Goal: Information Seeking & Learning: Learn about a topic

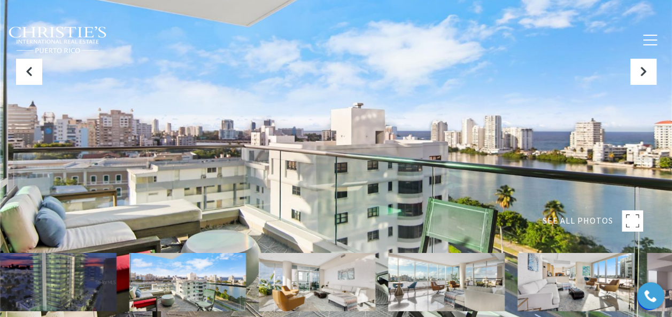
click at [160, 287] on img at bounding box center [187, 282] width 116 height 58
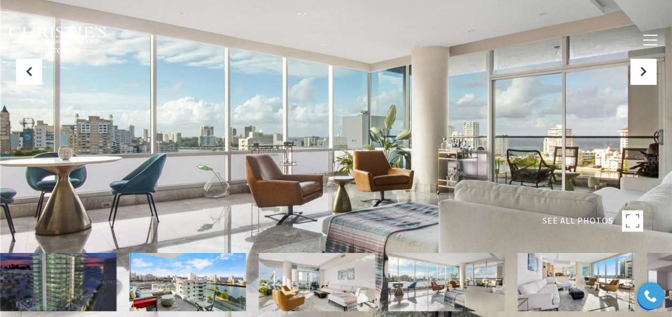
click at [627, 219] on rect at bounding box center [631, 220] width 21 height 21
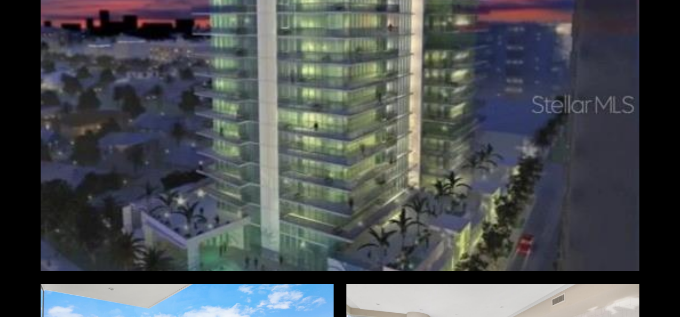
scroll to position [53, 0]
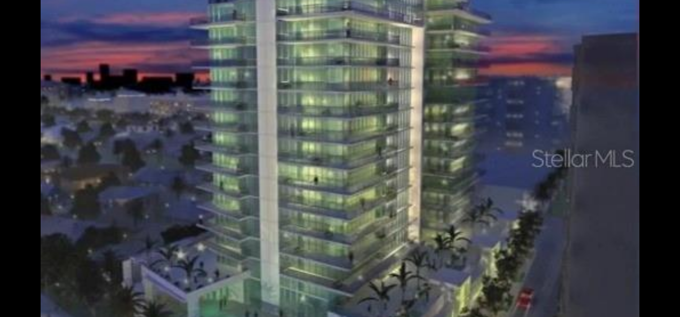
click at [310, 153] on div at bounding box center [340, 157] width 598 height 335
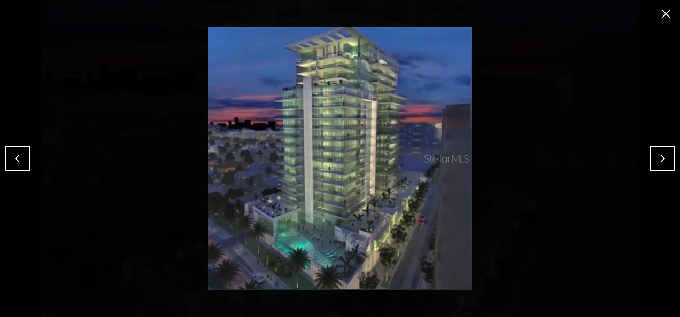
click at [664, 12] on button "close modal" at bounding box center [665, 13] width 17 height 17
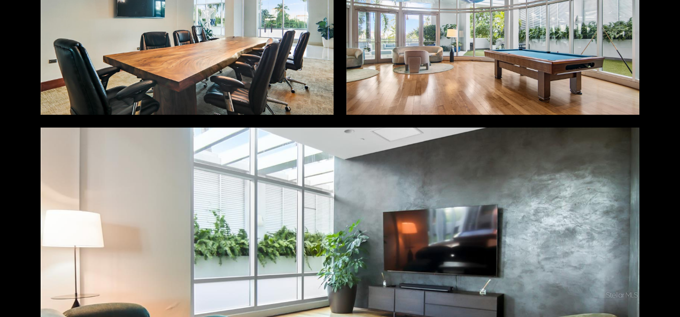
scroll to position [4220, 0]
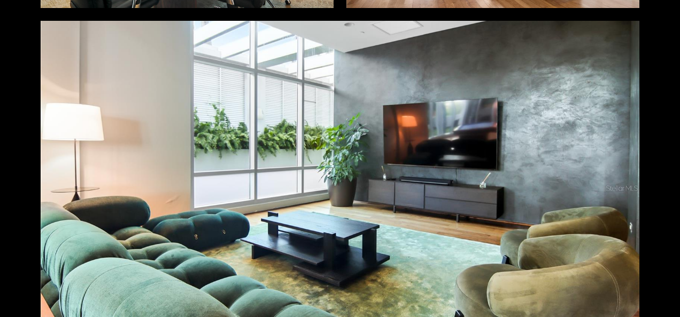
click at [18, 215] on div "Photos Map Street View Share Facebook Twitter Via Email" at bounding box center [340, 158] width 680 height 317
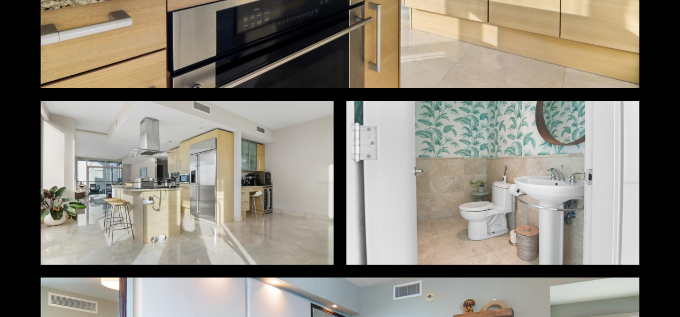
scroll to position [1223, 0]
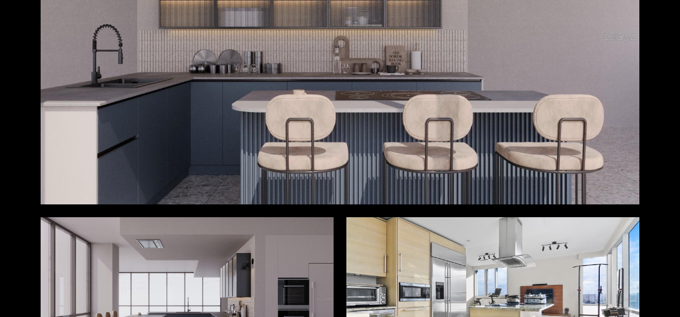
click at [16, 135] on div "Photos Map Street View Share Facebook Twitter Via Email" at bounding box center [340, 158] width 680 height 317
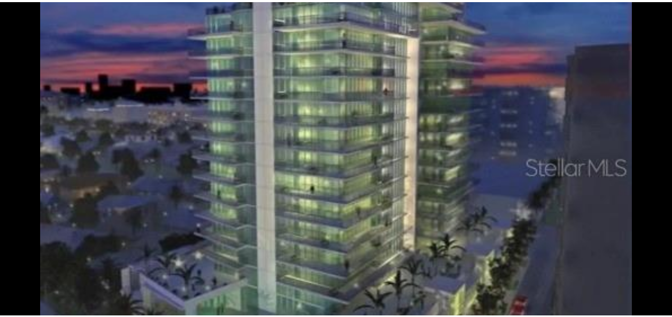
scroll to position [0, 0]
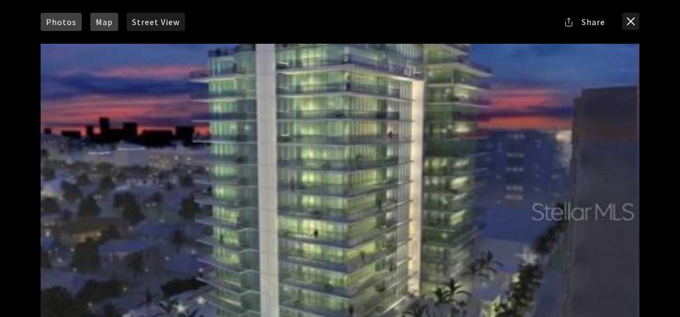
click at [98, 26] on span "Map" at bounding box center [104, 22] width 17 height 9
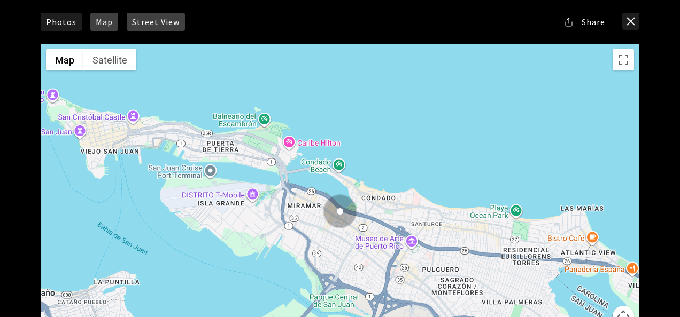
click at [154, 20] on span "Street View" at bounding box center [156, 22] width 48 height 9
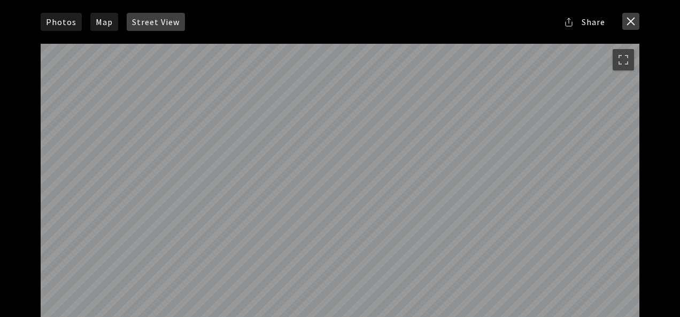
click at [626, 20] on button "close modal" at bounding box center [630, 21] width 17 height 17
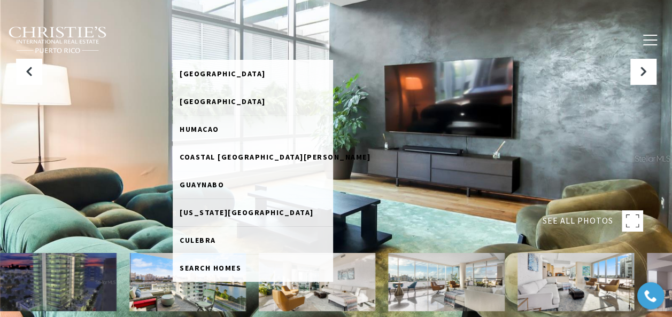
click at [207, 40] on link "Home Search" at bounding box center [203, 39] width 60 height 27
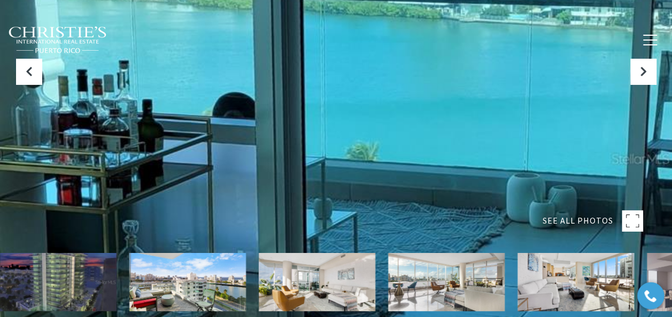
click at [221, 41] on link "Home Search" at bounding box center [203, 39] width 60 height 27
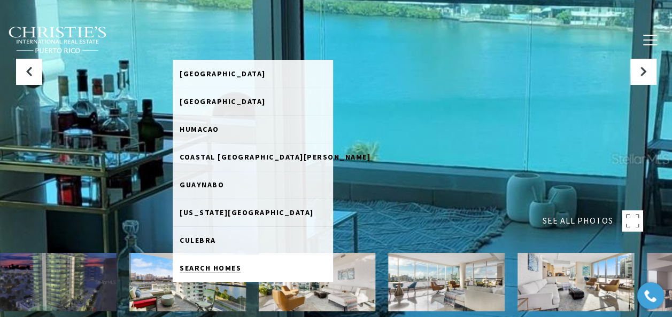
click at [214, 268] on span "Search Homes" at bounding box center [210, 268] width 61 height 10
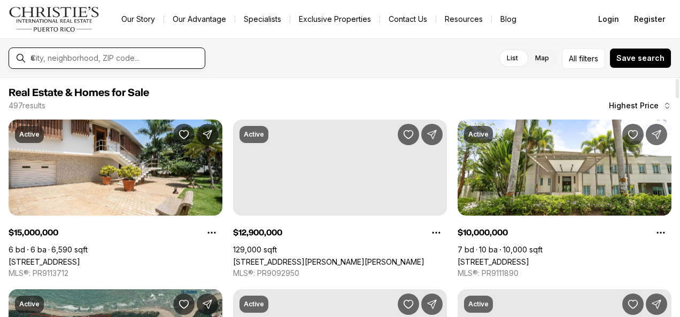
click at [58, 54] on input "text" at bounding box center [115, 58] width 170 height 10
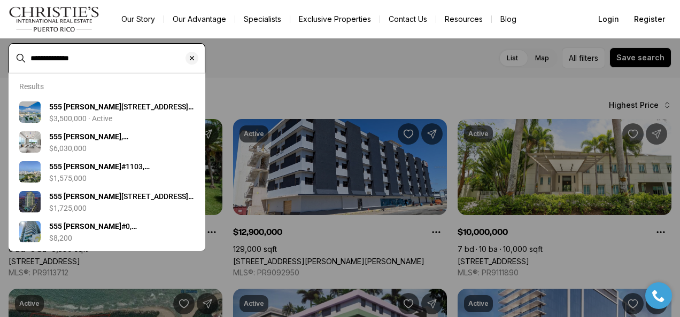
type input "**********"
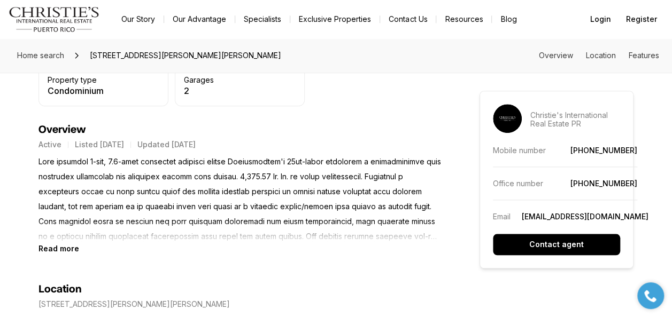
scroll to position [427, 0]
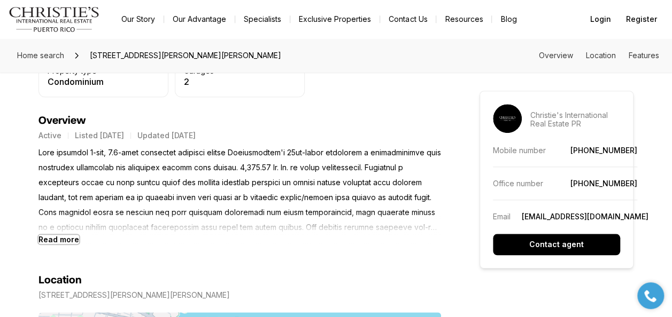
click at [49, 241] on b "Read more" at bounding box center [58, 239] width 41 height 9
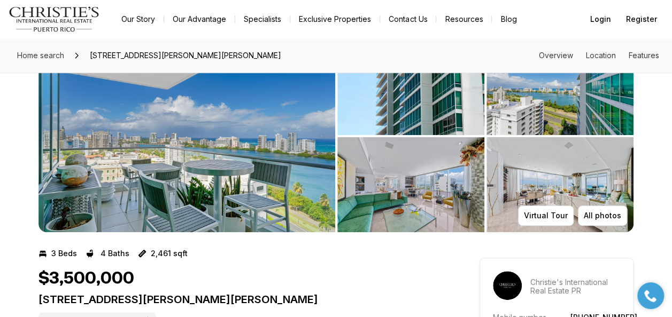
scroll to position [0, 0]
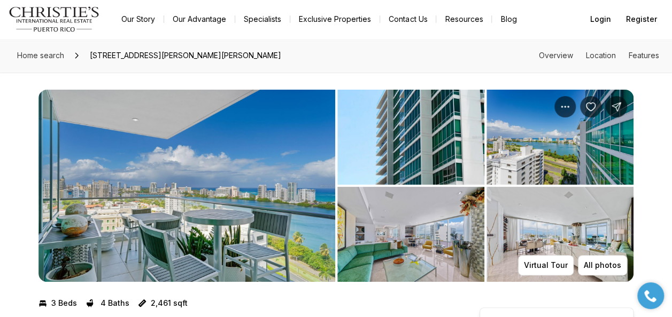
click at [182, 209] on img "View image gallery" at bounding box center [186, 186] width 296 height 192
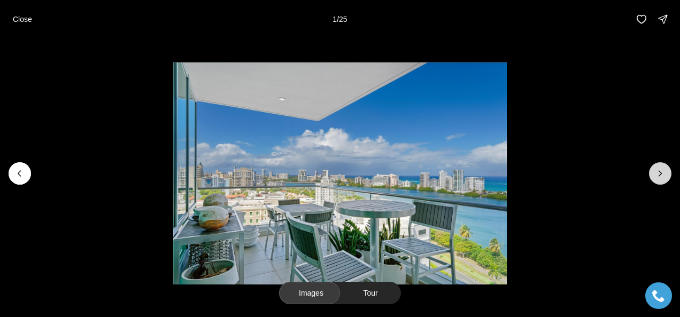
click at [655, 173] on icon "Next slide" at bounding box center [659, 173] width 11 height 11
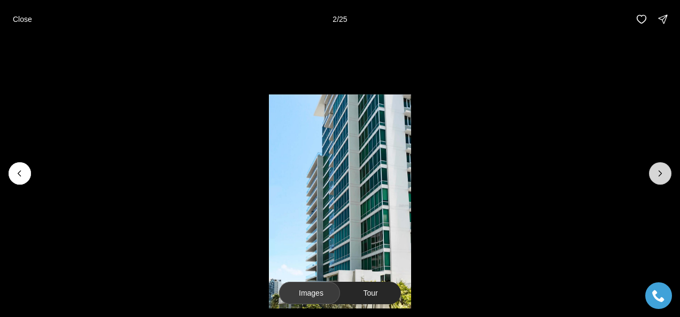
click at [655, 173] on icon "Next slide" at bounding box center [659, 173] width 11 height 11
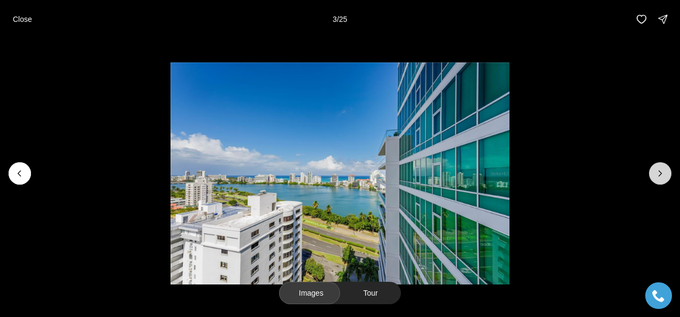
click at [655, 173] on icon "Next slide" at bounding box center [659, 173] width 11 height 11
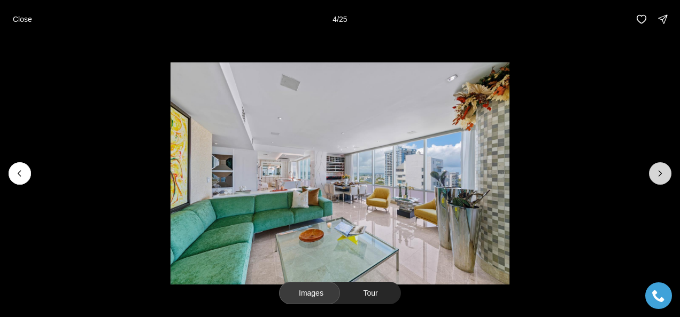
click at [655, 173] on icon "Next slide" at bounding box center [659, 173] width 11 height 11
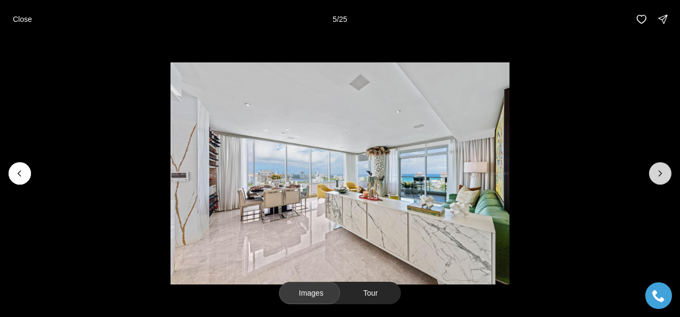
click at [655, 173] on icon "Next slide" at bounding box center [659, 173] width 11 height 11
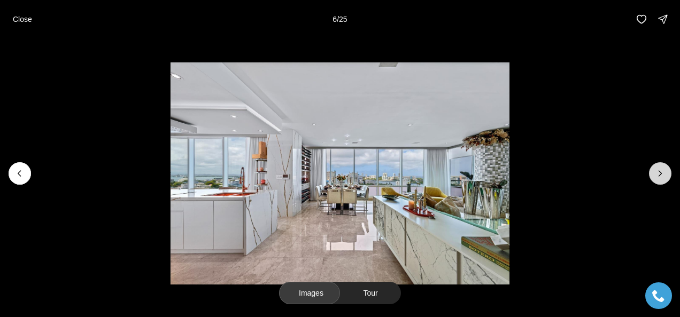
click at [655, 173] on icon "Next slide" at bounding box center [659, 173] width 11 height 11
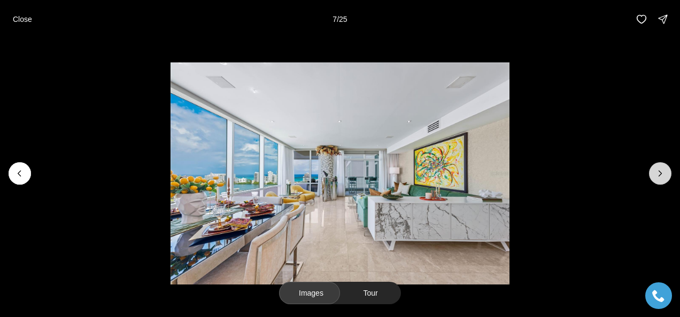
click at [655, 173] on icon "Next slide" at bounding box center [659, 173] width 11 height 11
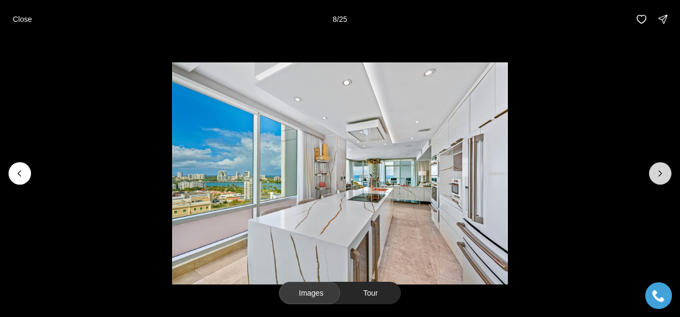
click at [655, 173] on icon "Next slide" at bounding box center [659, 173] width 11 height 11
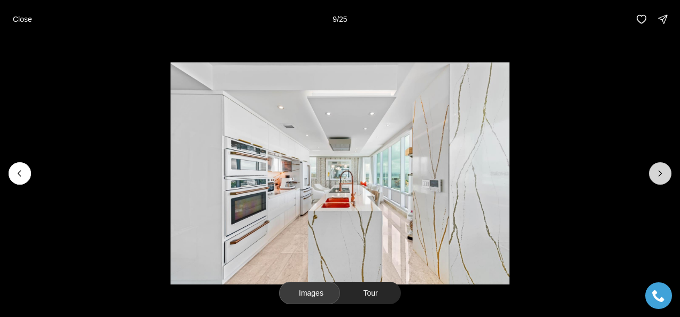
click at [655, 173] on icon "Next slide" at bounding box center [659, 173] width 11 height 11
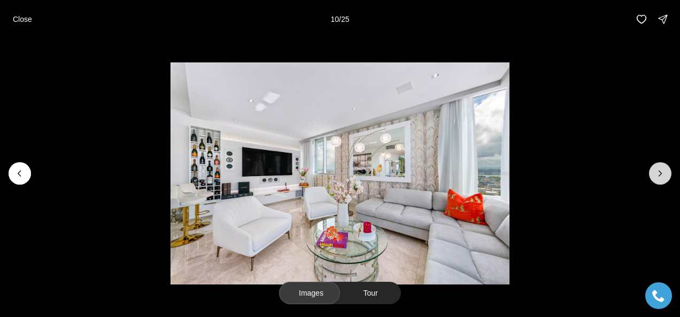
click at [655, 173] on icon "Next slide" at bounding box center [659, 173] width 11 height 11
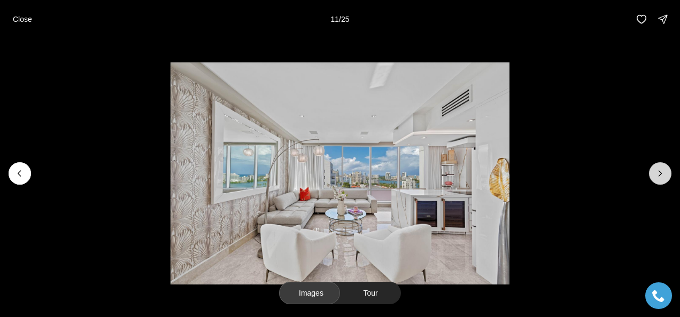
click at [655, 173] on icon "Next slide" at bounding box center [659, 173] width 11 height 11
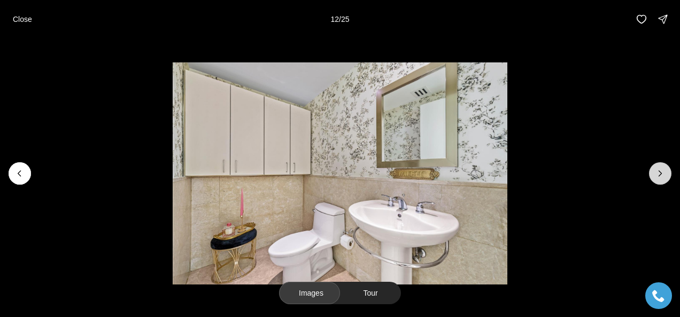
click at [662, 169] on icon "Next slide" at bounding box center [659, 173] width 11 height 11
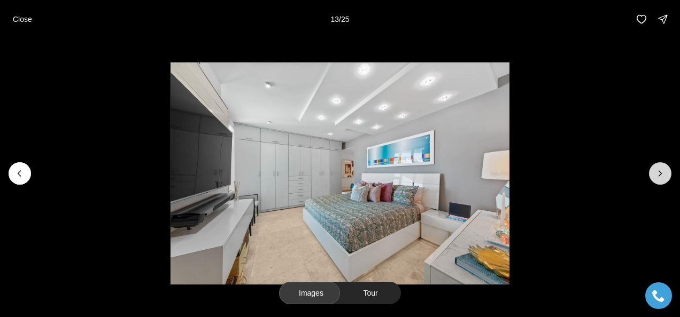
click at [662, 169] on icon "Next slide" at bounding box center [659, 173] width 11 height 11
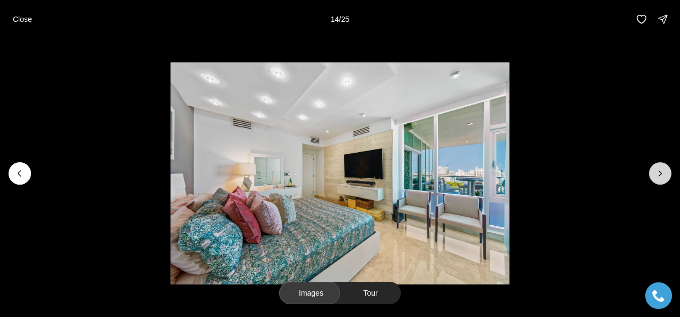
click at [662, 169] on icon "Next slide" at bounding box center [659, 173] width 11 height 11
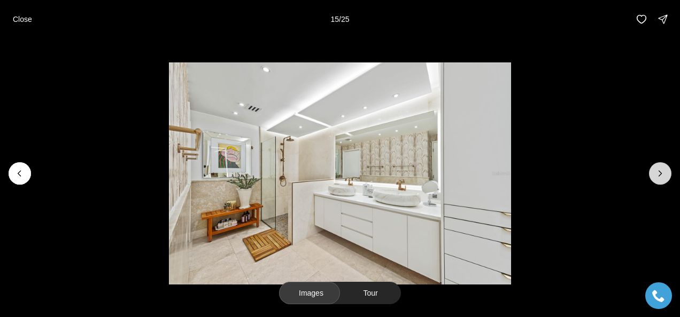
click at [662, 169] on icon "Next slide" at bounding box center [659, 173] width 11 height 11
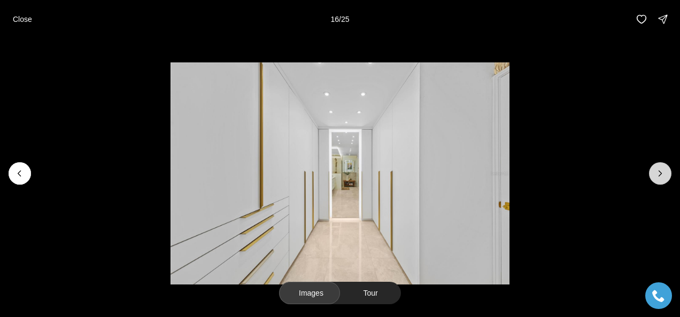
click at [662, 169] on icon "Next slide" at bounding box center [659, 173] width 11 height 11
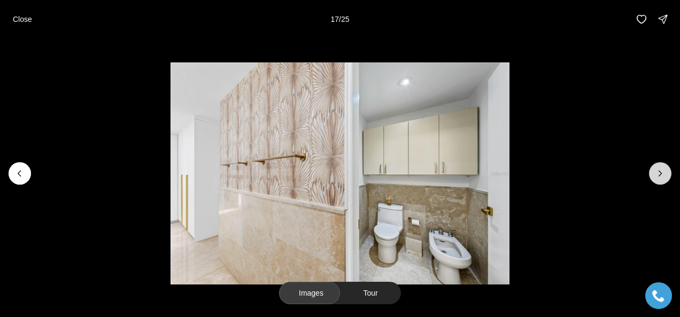
click at [662, 169] on icon "Next slide" at bounding box center [659, 173] width 11 height 11
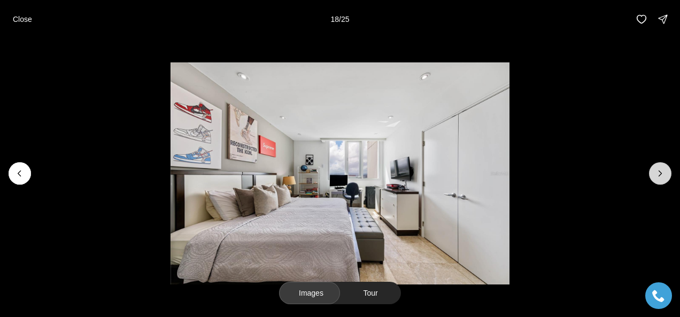
click at [662, 169] on icon "Next slide" at bounding box center [659, 173] width 11 height 11
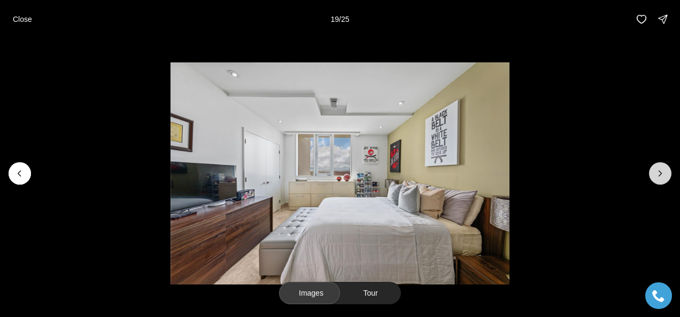
click at [662, 169] on icon "Next slide" at bounding box center [659, 173] width 11 height 11
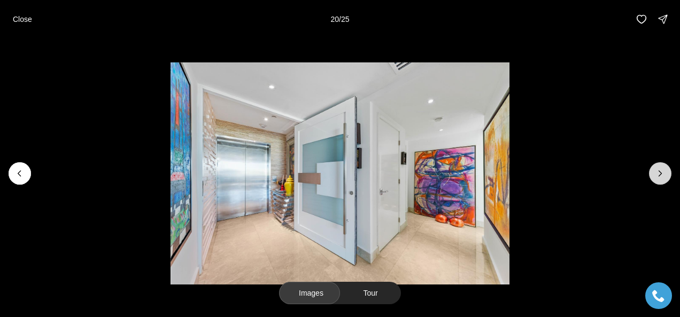
click at [662, 169] on icon "Next slide" at bounding box center [659, 173] width 11 height 11
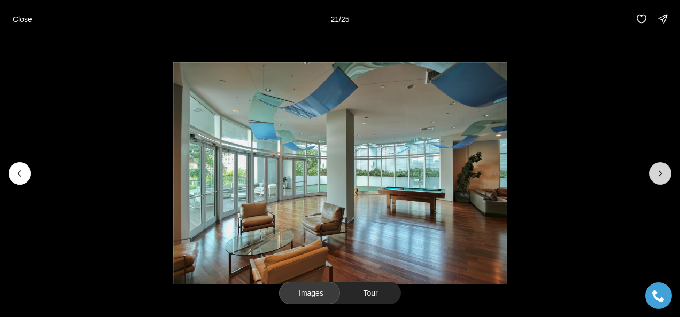
click at [662, 169] on icon "Next slide" at bounding box center [659, 173] width 11 height 11
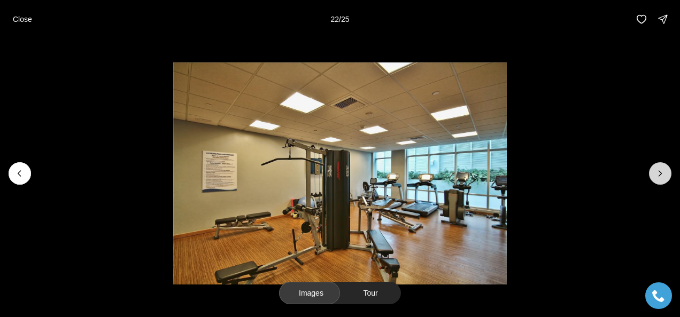
click at [662, 169] on icon "Next slide" at bounding box center [659, 173] width 11 height 11
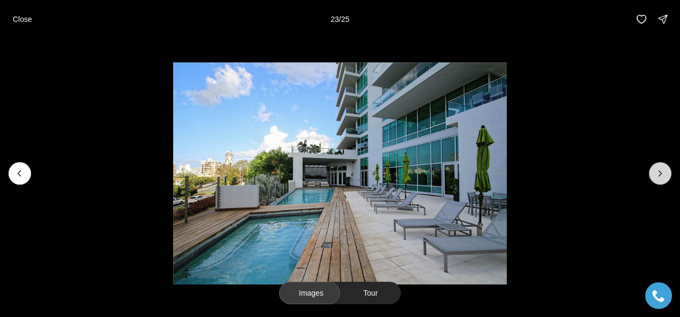
click at [653, 175] on button "Next slide" at bounding box center [660, 173] width 22 height 22
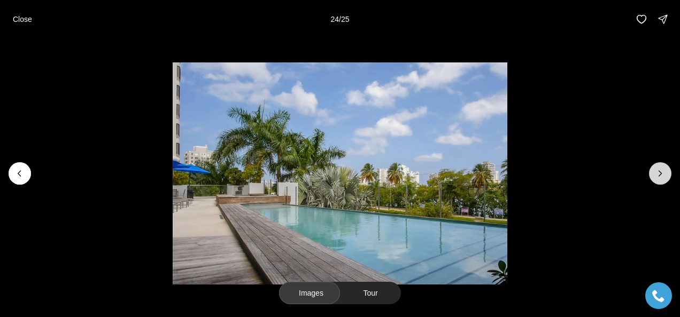
click at [654, 175] on button "Next slide" at bounding box center [660, 173] width 22 height 22
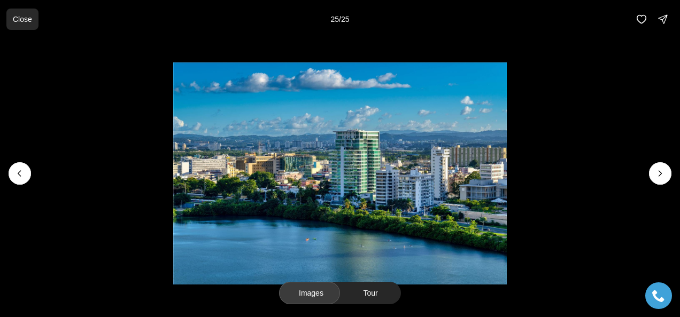
click at [16, 21] on p "Close" at bounding box center [22, 19] width 19 height 9
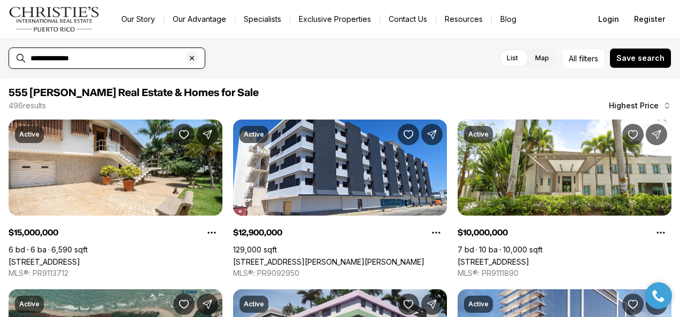
drag, startPoint x: 97, startPoint y: 54, endPoint x: -2, endPoint y: 79, distance: 102.2
click at [0, 79] on html "**********" at bounding box center [340, 158] width 680 height 317
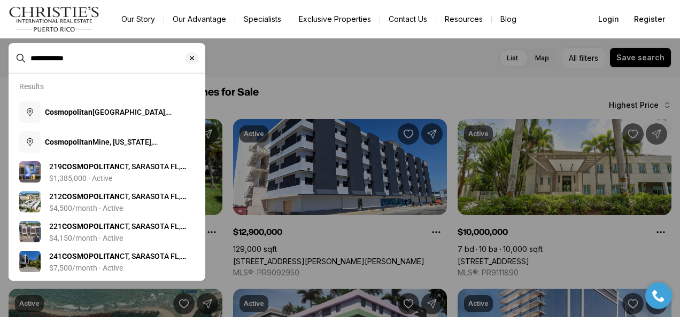
type input "**********"
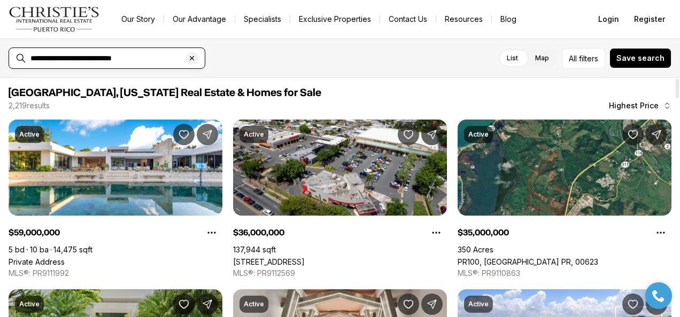
click at [91, 62] on input "**********" at bounding box center [115, 58] width 170 height 10
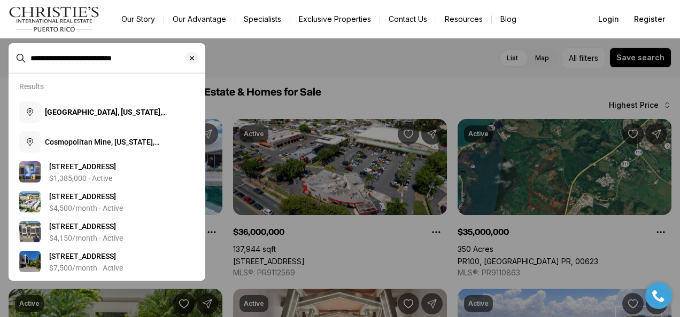
drag, startPoint x: 147, startPoint y: 59, endPoint x: -2, endPoint y: 85, distance: 151.2
click at [0, 85] on html "**********" at bounding box center [340, 158] width 680 height 317
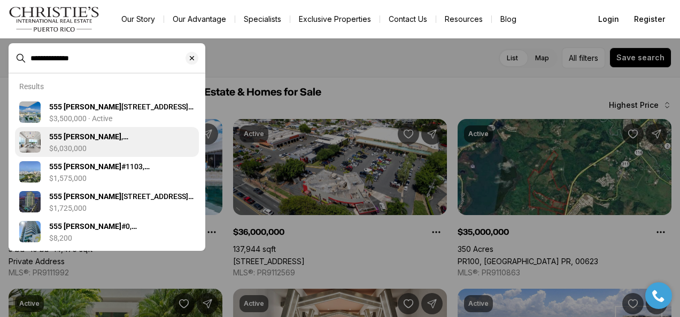
type input "**********"
click at [92, 140] on b "555 MONSERRATE" at bounding box center [85, 136] width 72 height 9
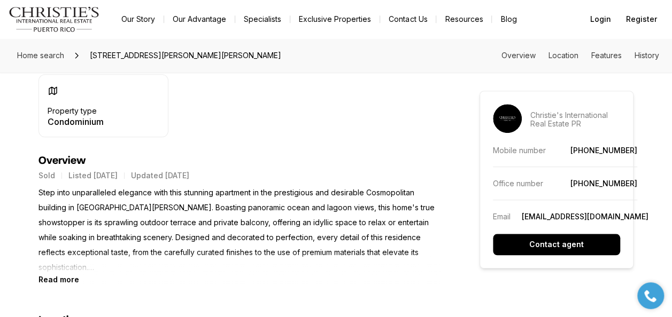
scroll to position [374, 0]
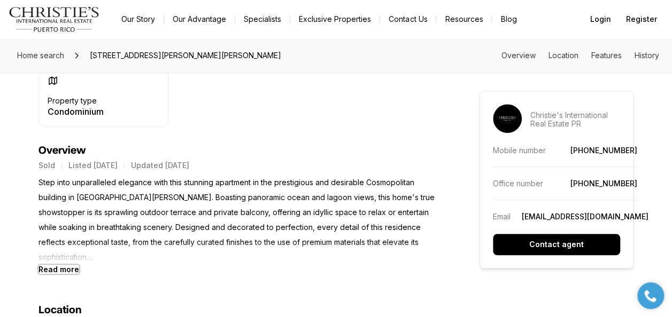
click at [51, 270] on b "Read more" at bounding box center [58, 269] width 41 height 9
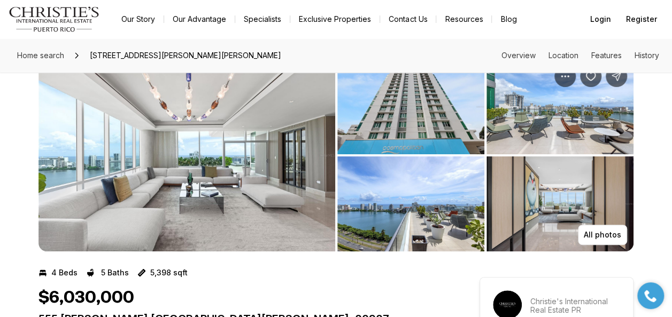
scroll to position [0, 0]
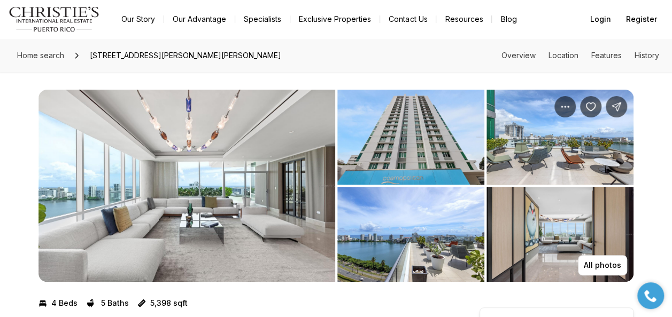
click at [239, 220] on img "View image gallery" at bounding box center [186, 186] width 296 height 192
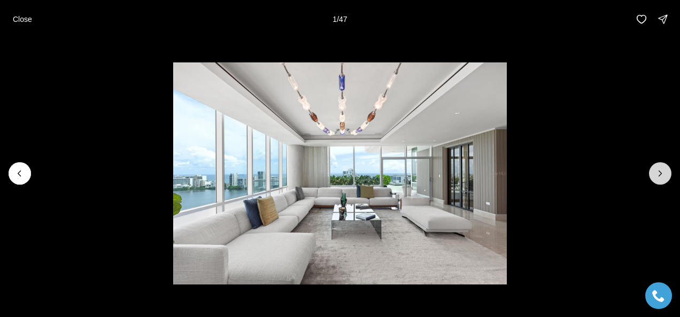
click at [662, 172] on icon "Next slide" at bounding box center [659, 173] width 11 height 11
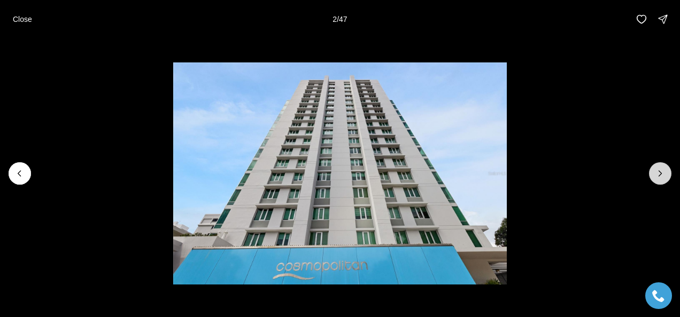
click at [662, 172] on icon "Next slide" at bounding box center [659, 173] width 11 height 11
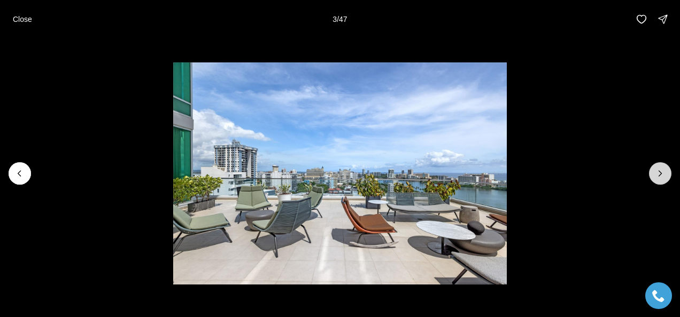
click at [662, 172] on icon "Next slide" at bounding box center [659, 173] width 11 height 11
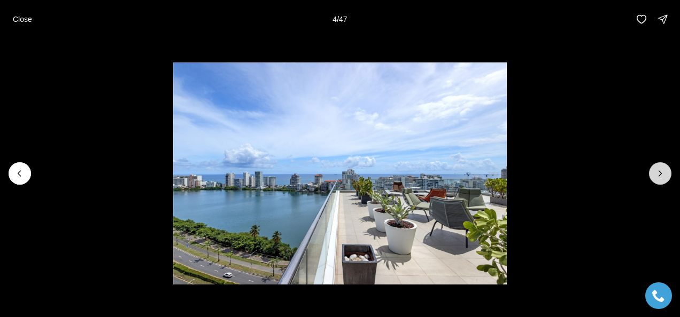
click at [662, 172] on icon "Next slide" at bounding box center [659, 173] width 11 height 11
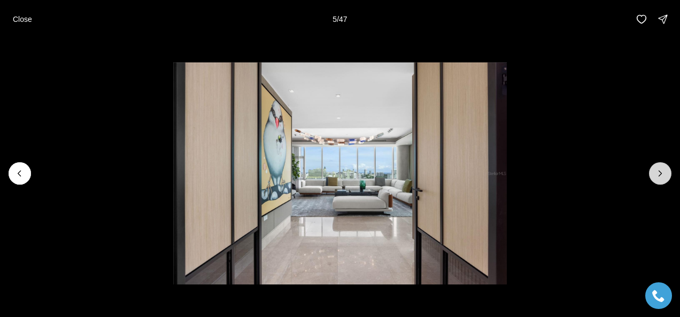
click at [662, 172] on icon "Next slide" at bounding box center [659, 173] width 11 height 11
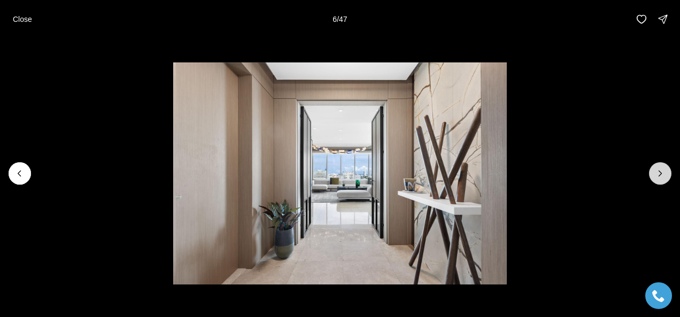
click at [662, 172] on icon "Next slide" at bounding box center [659, 173] width 11 height 11
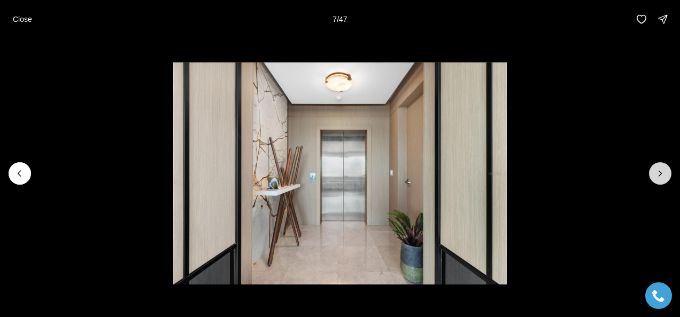
click at [662, 172] on icon "Next slide" at bounding box center [659, 173] width 11 height 11
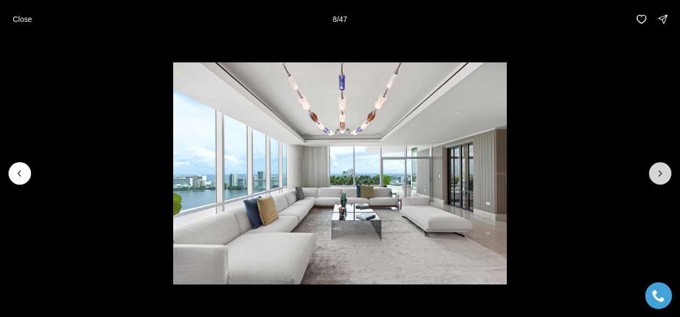
click at [662, 172] on icon "Next slide" at bounding box center [659, 173] width 11 height 11
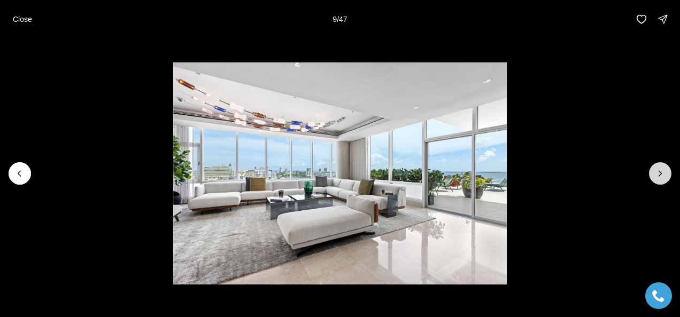
click at [662, 172] on icon "Next slide" at bounding box center [659, 173] width 11 height 11
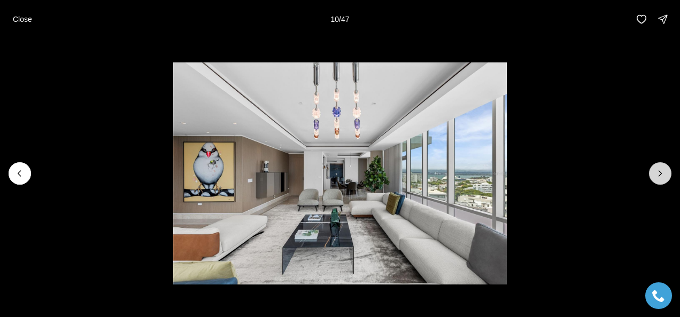
click at [662, 172] on icon "Next slide" at bounding box center [659, 173] width 11 height 11
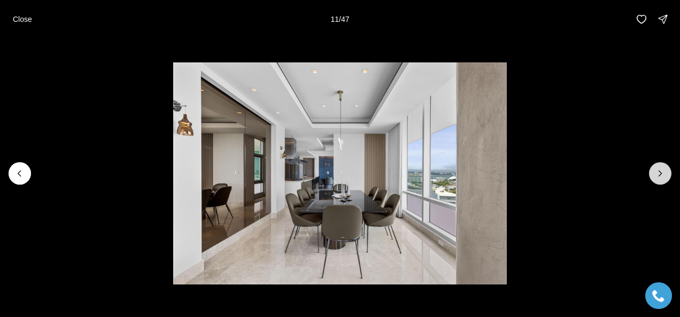
click at [656, 176] on icon "Next slide" at bounding box center [659, 173] width 11 height 11
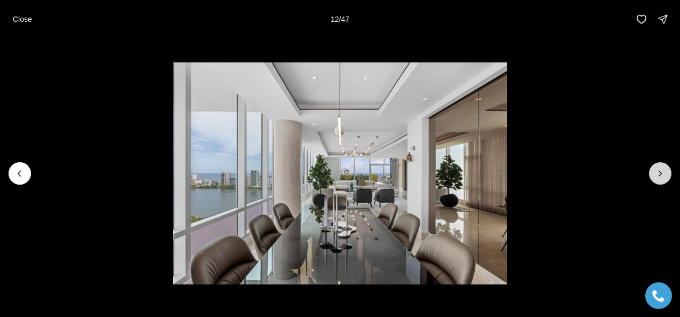
click at [656, 176] on icon "Next slide" at bounding box center [659, 173] width 11 height 11
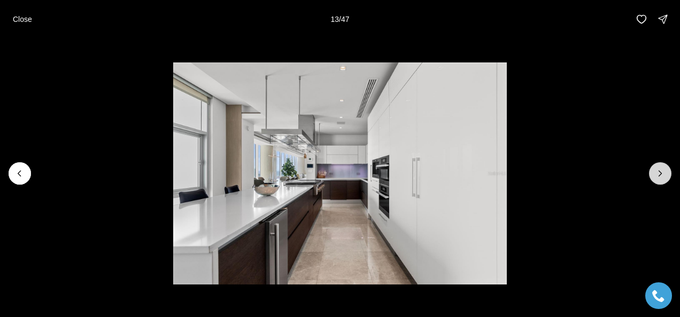
click at [656, 176] on icon "Next slide" at bounding box center [659, 173] width 11 height 11
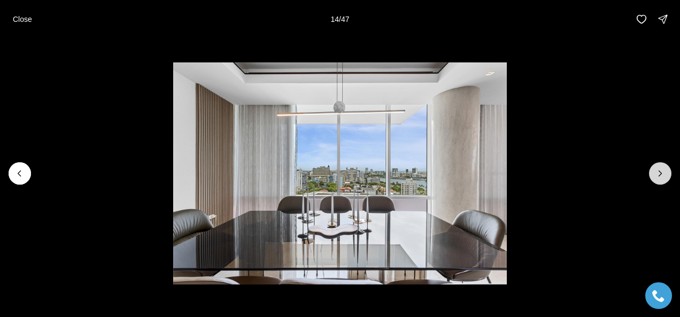
click at [656, 176] on icon "Next slide" at bounding box center [659, 173] width 11 height 11
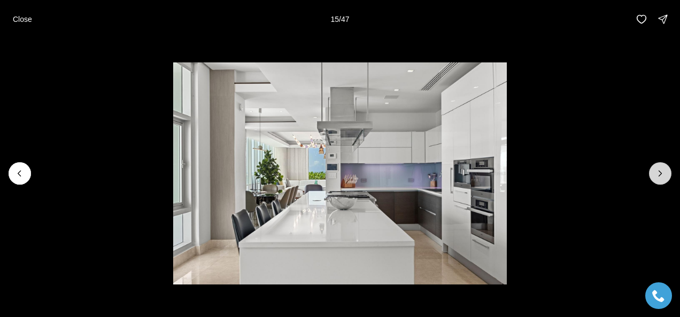
click at [656, 176] on icon "Next slide" at bounding box center [659, 173] width 11 height 11
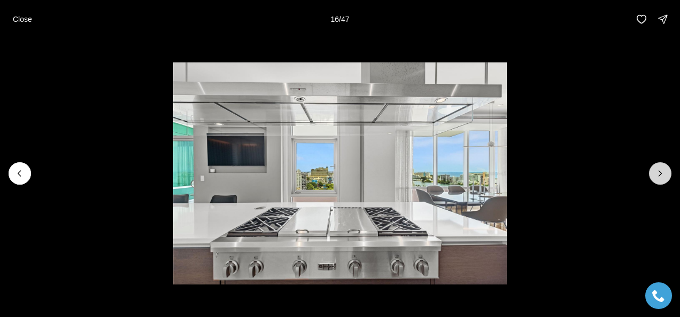
click at [656, 176] on icon "Next slide" at bounding box center [659, 173] width 11 height 11
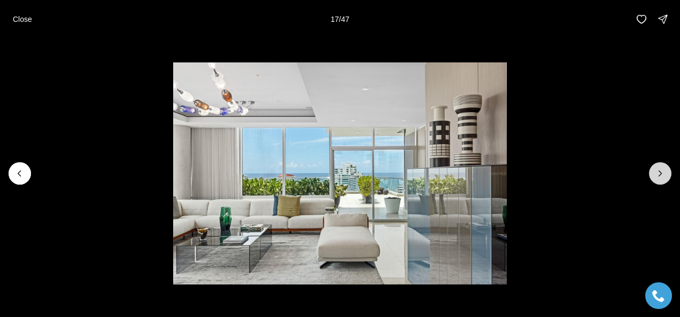
click at [656, 176] on icon "Next slide" at bounding box center [659, 173] width 11 height 11
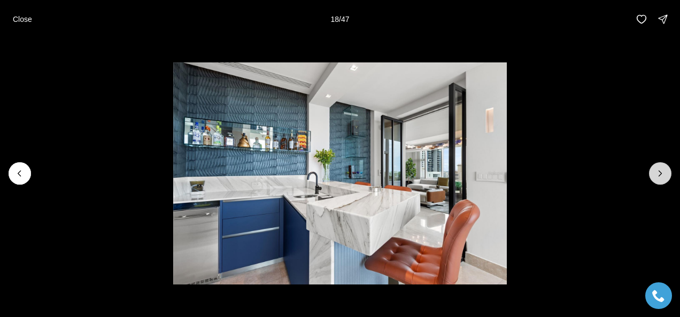
click at [656, 176] on icon "Next slide" at bounding box center [659, 173] width 11 height 11
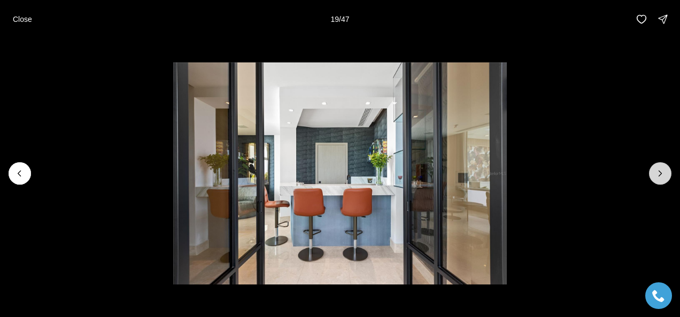
click at [656, 176] on icon "Next slide" at bounding box center [659, 173] width 11 height 11
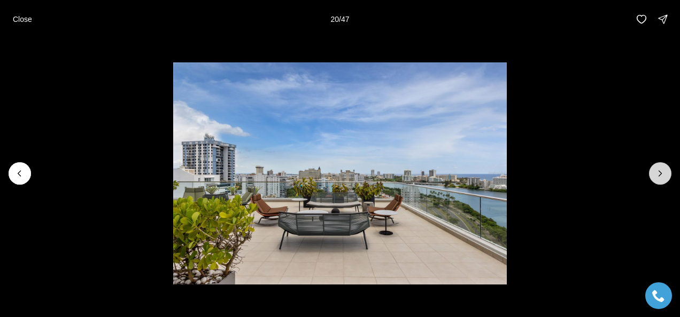
click at [656, 176] on icon "Next slide" at bounding box center [659, 173] width 11 height 11
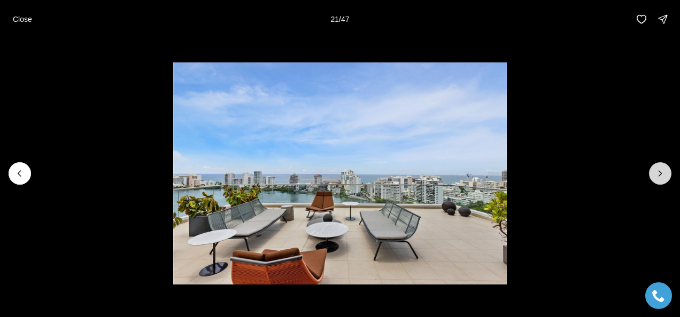
click at [656, 176] on icon "Next slide" at bounding box center [659, 173] width 11 height 11
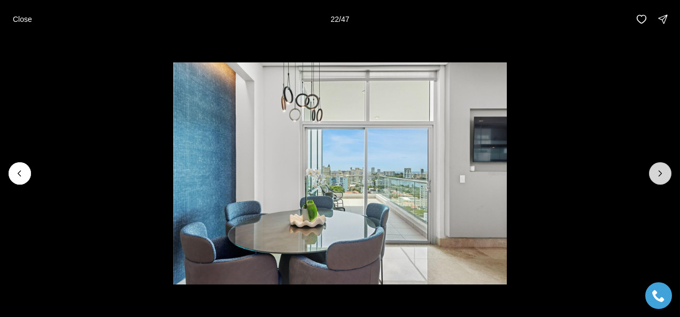
click at [656, 176] on icon "Next slide" at bounding box center [659, 173] width 11 height 11
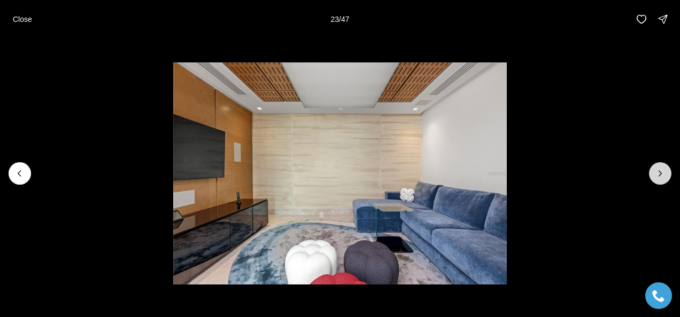
click at [656, 176] on icon "Next slide" at bounding box center [659, 173] width 11 height 11
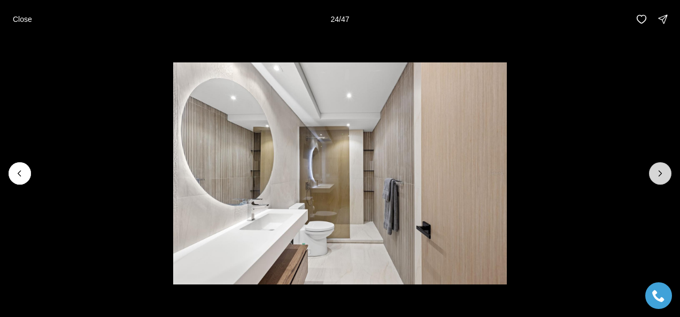
click at [656, 176] on icon "Next slide" at bounding box center [659, 173] width 11 height 11
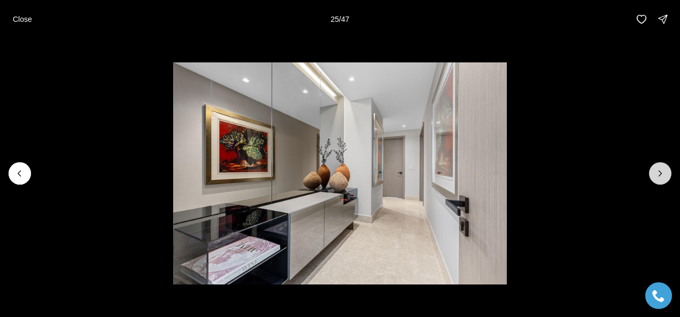
click at [656, 176] on icon "Next slide" at bounding box center [659, 173] width 11 height 11
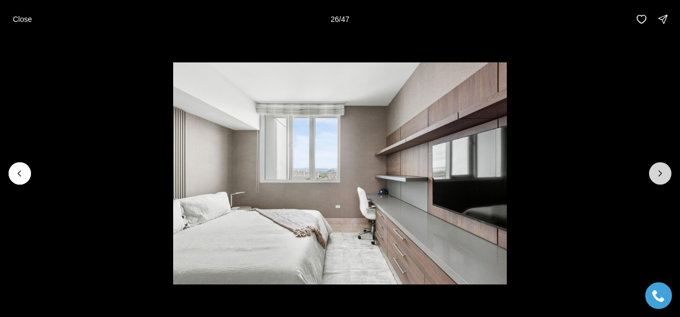
click at [656, 176] on icon "Next slide" at bounding box center [659, 173] width 11 height 11
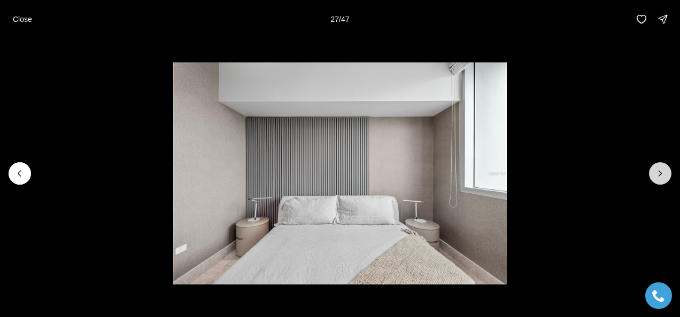
click at [656, 176] on icon "Next slide" at bounding box center [659, 173] width 11 height 11
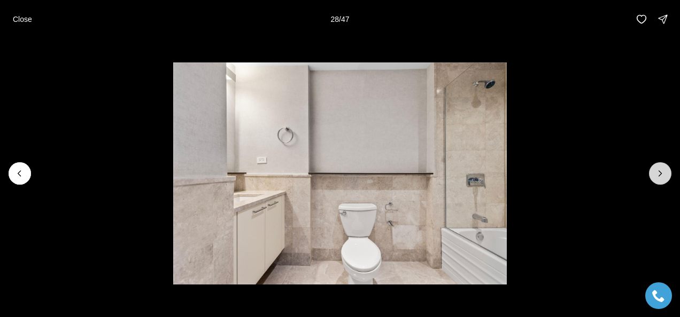
click at [656, 176] on icon "Next slide" at bounding box center [659, 173] width 11 height 11
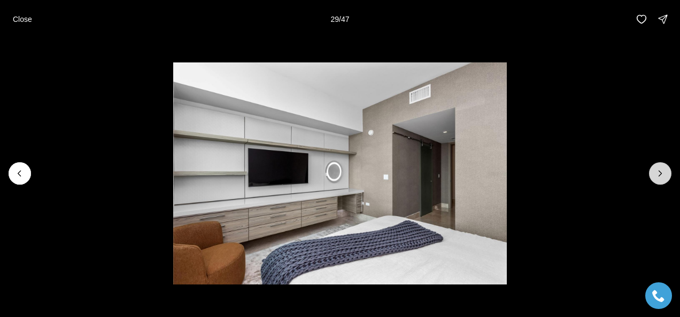
click at [656, 176] on icon "Next slide" at bounding box center [659, 173] width 11 height 11
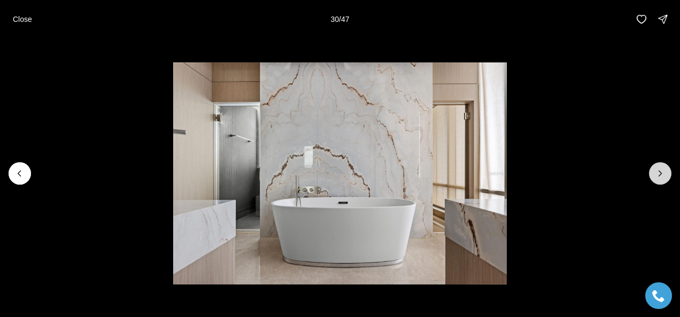
click at [656, 176] on icon "Next slide" at bounding box center [659, 173] width 11 height 11
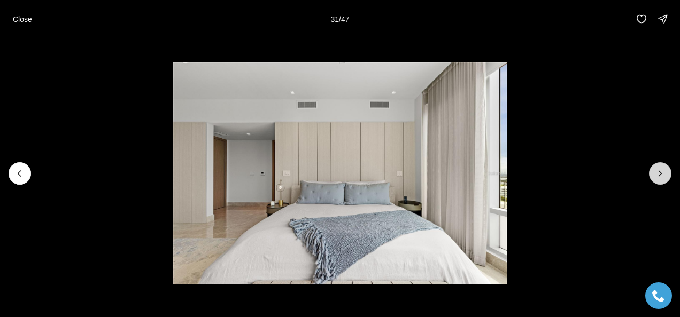
click at [656, 176] on icon "Next slide" at bounding box center [659, 173] width 11 height 11
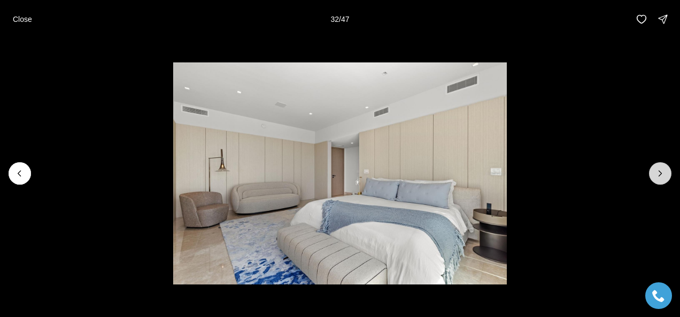
click at [656, 176] on icon "Next slide" at bounding box center [659, 173] width 11 height 11
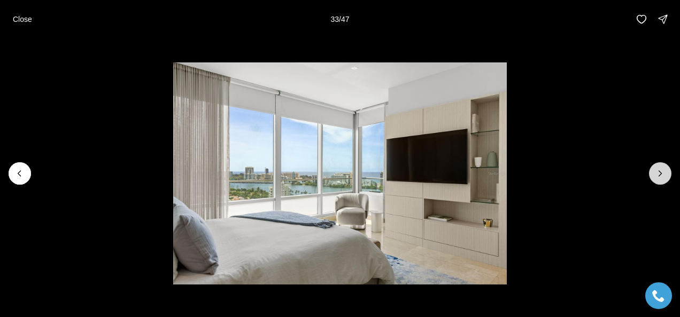
click at [656, 176] on icon "Next slide" at bounding box center [659, 173] width 11 height 11
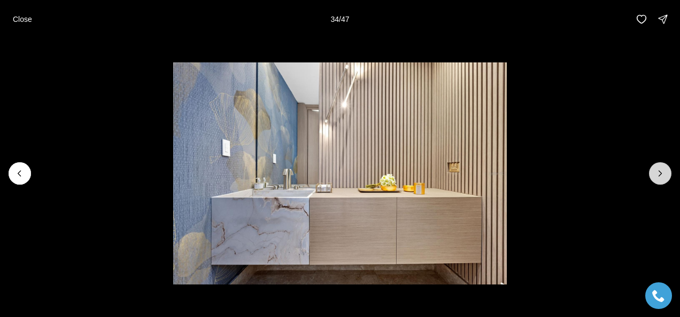
click at [656, 176] on icon "Next slide" at bounding box center [659, 173] width 11 height 11
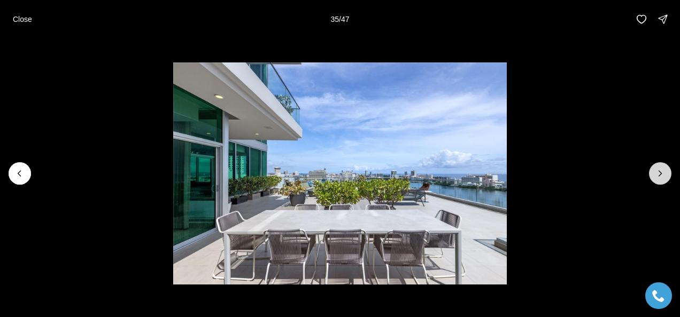
click at [656, 176] on icon "Next slide" at bounding box center [659, 173] width 11 height 11
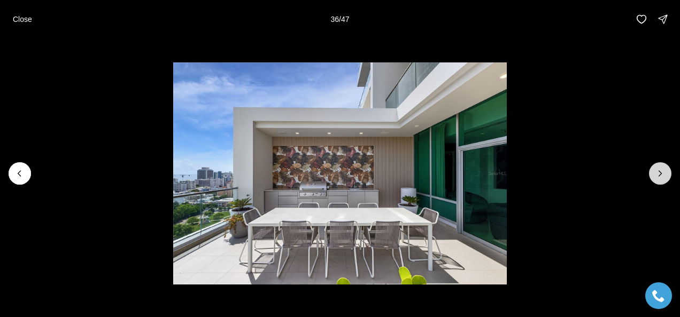
click at [656, 176] on icon "Next slide" at bounding box center [659, 173] width 11 height 11
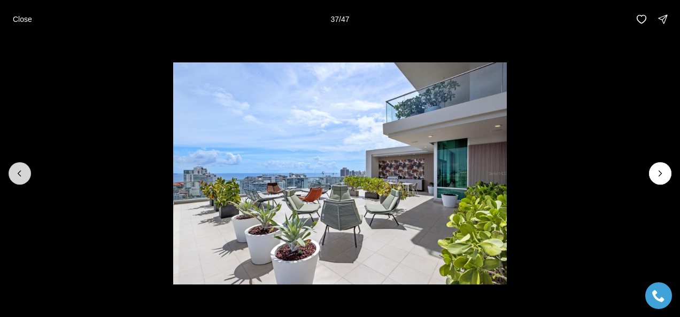
click at [18, 176] on icon "Previous slide" at bounding box center [19, 173] width 11 height 11
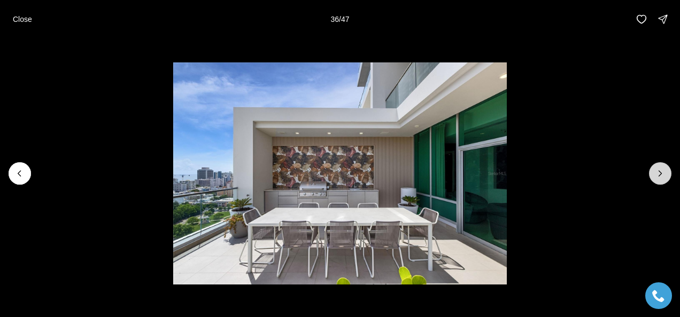
click at [662, 176] on icon "Next slide" at bounding box center [659, 173] width 11 height 11
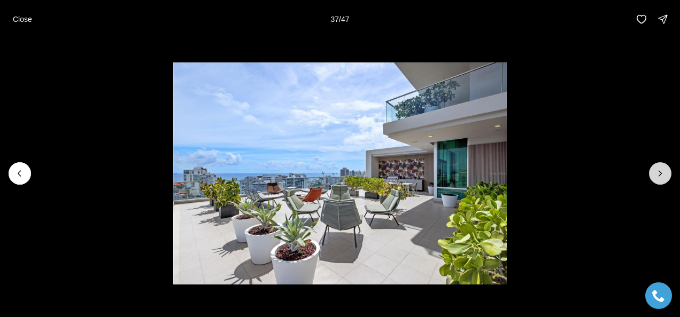
click at [659, 176] on icon "Next slide" at bounding box center [660, 173] width 3 height 5
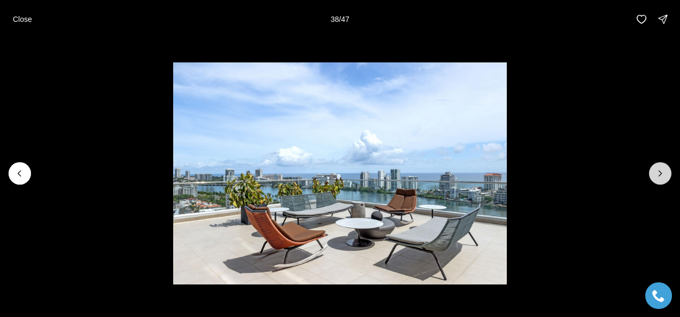
click at [659, 176] on icon "Next slide" at bounding box center [660, 173] width 3 height 5
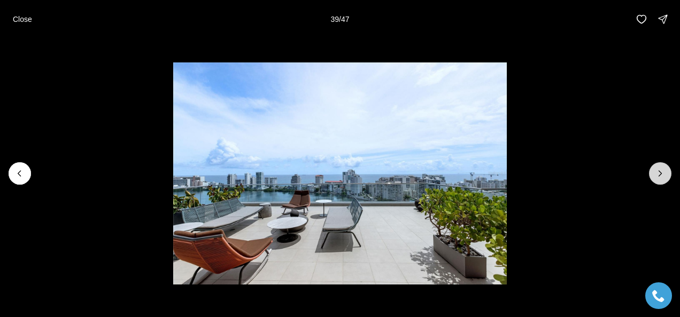
click at [659, 176] on icon "Next slide" at bounding box center [660, 173] width 3 height 5
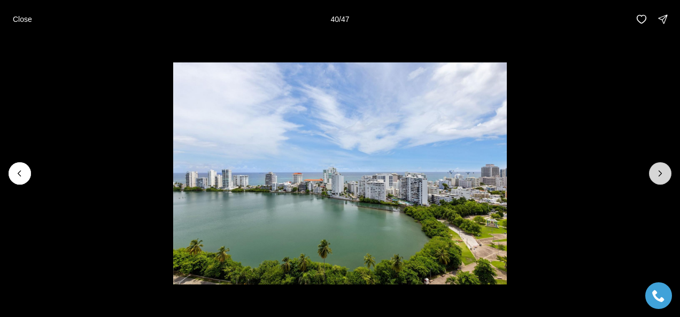
click at [659, 176] on icon "Next slide" at bounding box center [660, 173] width 3 height 5
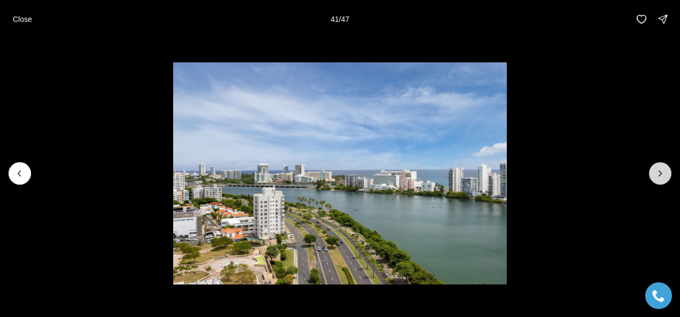
click at [659, 176] on icon "Next slide" at bounding box center [660, 173] width 3 height 5
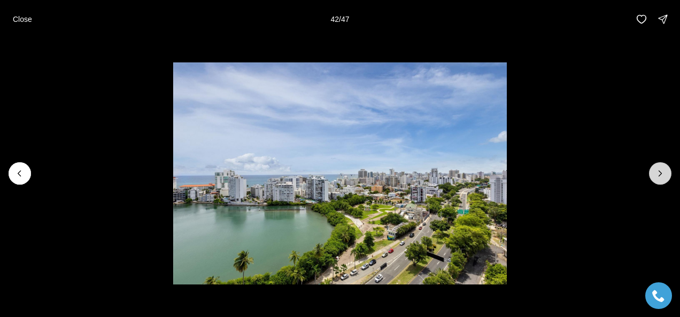
click at [659, 176] on icon "Next slide" at bounding box center [660, 173] width 3 height 5
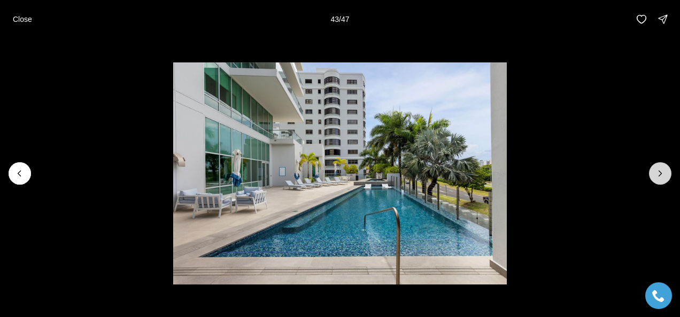
click at [659, 176] on icon "Next slide" at bounding box center [660, 173] width 3 height 5
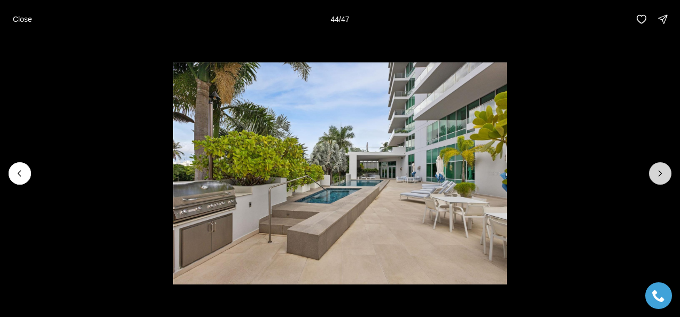
click at [659, 176] on icon "Next slide" at bounding box center [660, 173] width 3 height 5
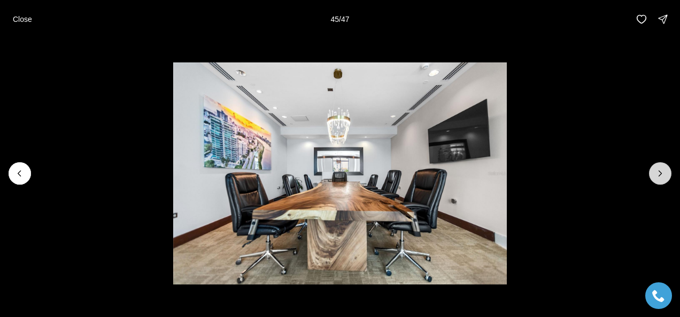
click at [659, 176] on icon "Next slide" at bounding box center [660, 173] width 3 height 5
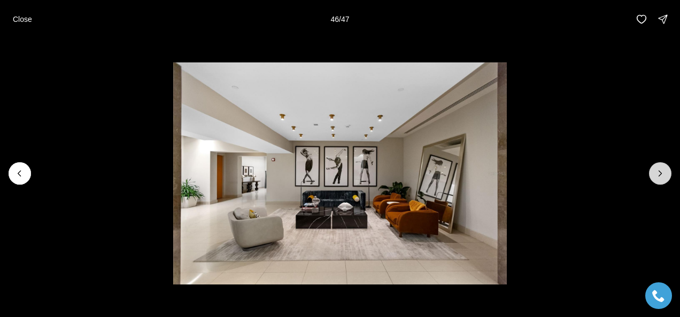
click at [659, 176] on icon "Next slide" at bounding box center [660, 173] width 3 height 5
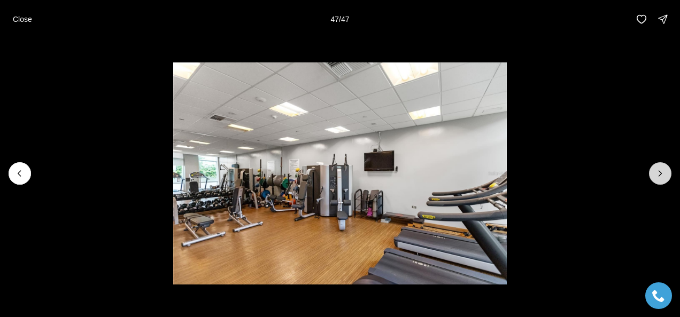
click at [659, 176] on div at bounding box center [660, 173] width 22 height 22
click at [16, 21] on p "Close" at bounding box center [22, 19] width 19 height 9
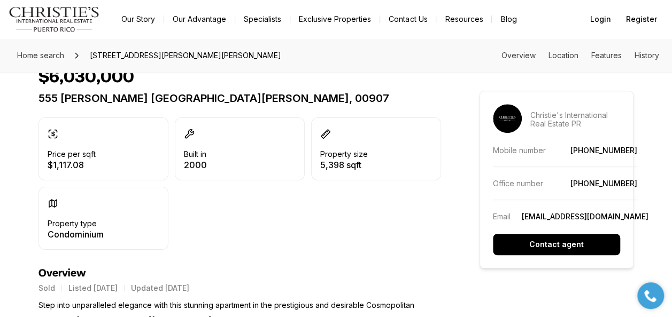
scroll to position [267, 0]
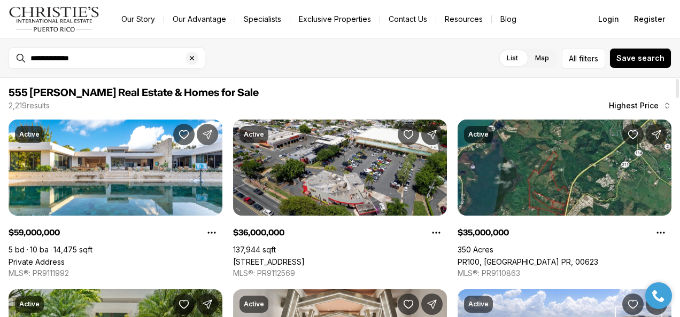
drag, startPoint x: 677, startPoint y: 144, endPoint x: 672, endPoint y: -10, distance: 154.5
click at [675, 79] on div at bounding box center [676, 88] width 3 height 19
click at [115, 60] on input "**********" at bounding box center [115, 58] width 170 height 10
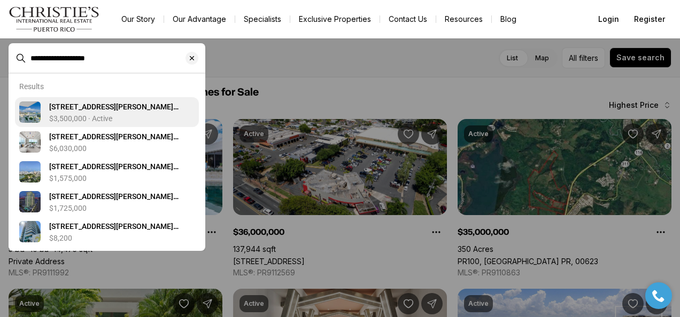
type input "**********"
click at [85, 111] on span "[STREET_ADDRESS][PERSON_NAME][PERSON_NAME]" at bounding box center [113, 112] width 129 height 19
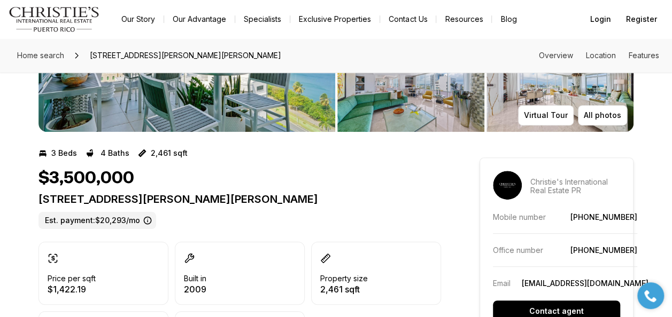
scroll to position [160, 0]
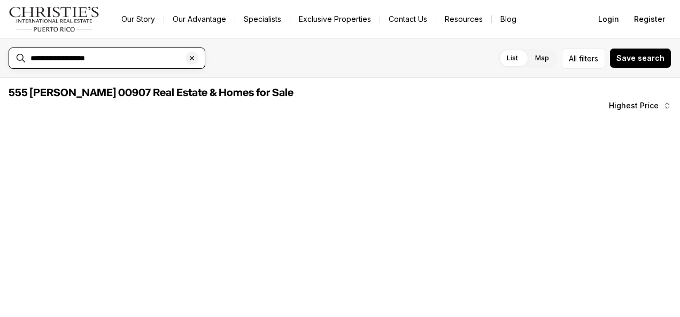
click at [126, 61] on input "**********" at bounding box center [115, 58] width 170 height 10
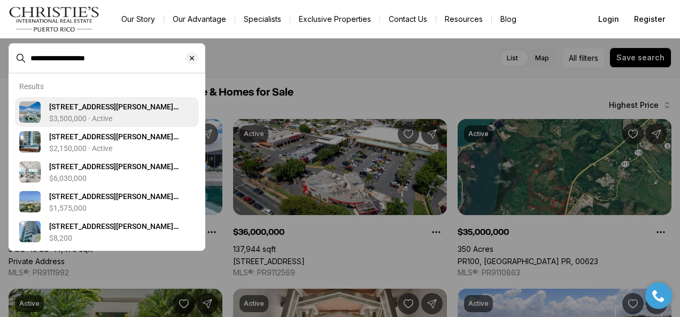
click at [95, 111] on span "555 MONSERRATE ST #1404, SAN JUAN PR, 00907" at bounding box center [113, 112] width 129 height 19
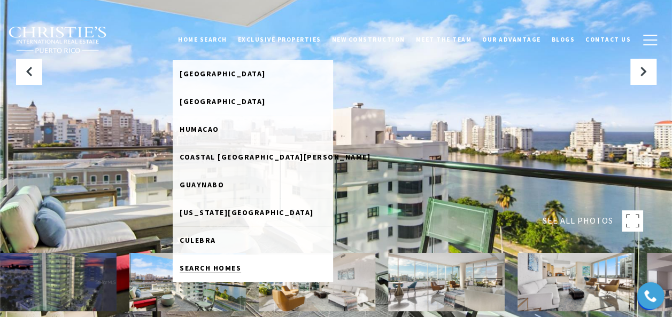
click at [217, 265] on span "Search Homes" at bounding box center [210, 268] width 61 height 10
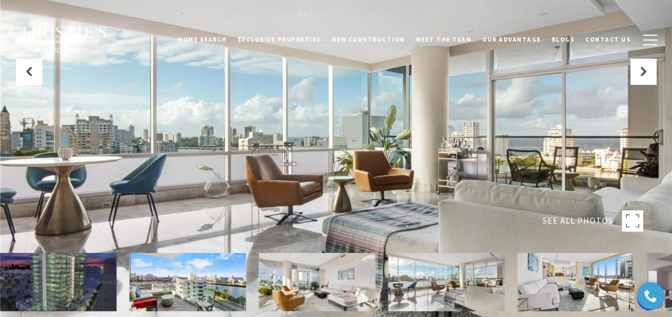
click at [630, 228] on rect at bounding box center [631, 220] width 21 height 21
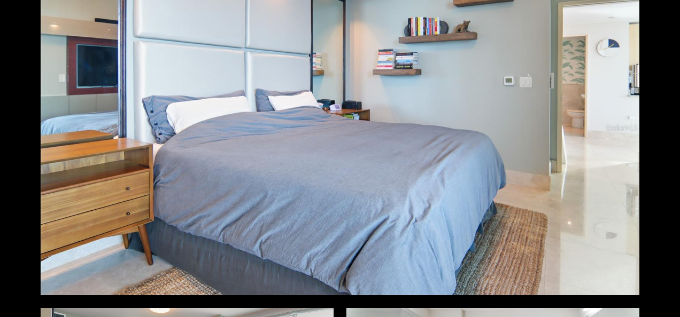
scroll to position [2190, 0]
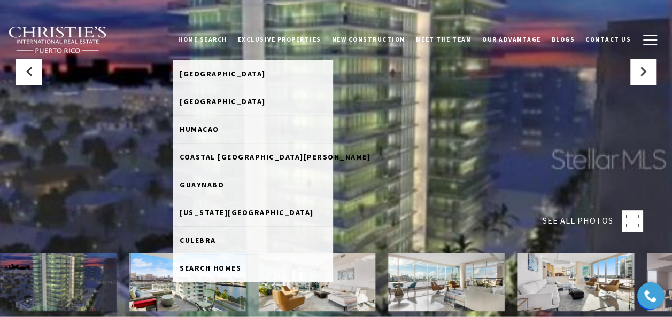
click at [211, 37] on link "Home Search" at bounding box center [203, 39] width 60 height 27
click at [222, 269] on span "Search Homes" at bounding box center [210, 268] width 61 height 10
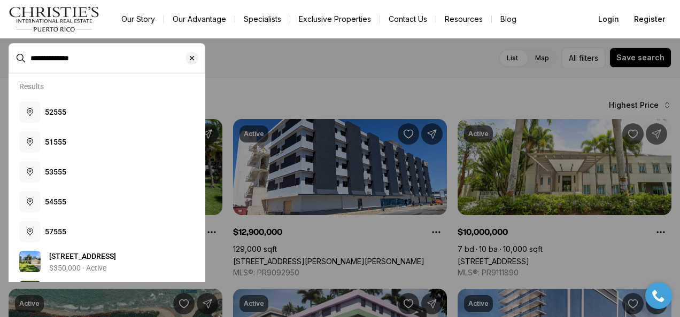
type input "**********"
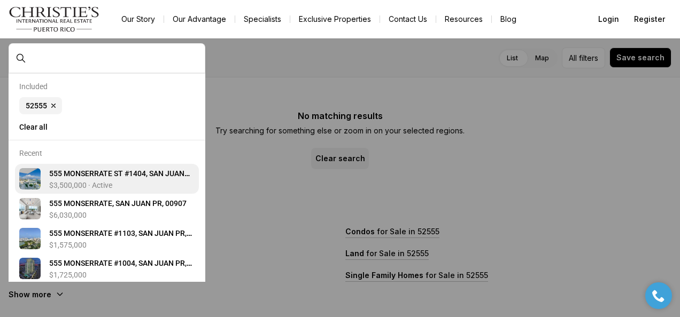
click at [121, 179] on span "5 5 5 M O N S E R R A T E S T # 1 4 0 4 , S A N J U A N P R , 0 0 9 0 7" at bounding box center [119, 178] width 141 height 19
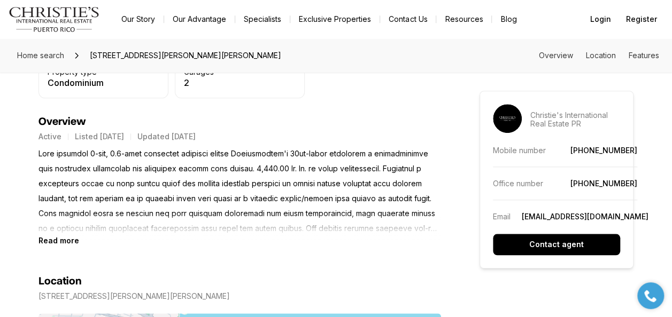
scroll to position [427, 0]
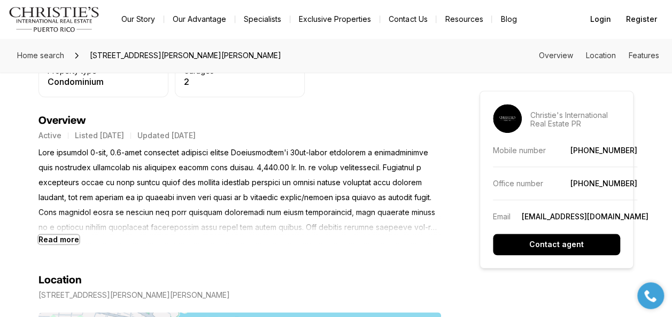
click at [66, 240] on b "Read more" at bounding box center [58, 239] width 41 height 9
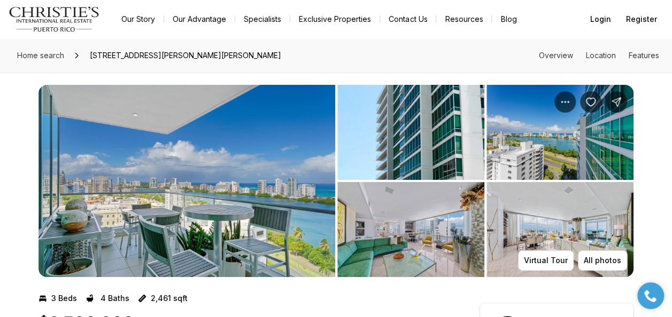
scroll to position [0, 0]
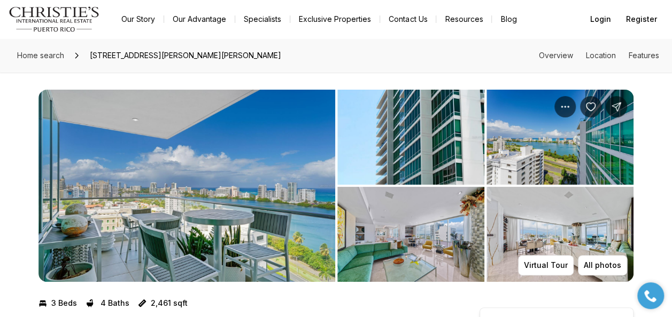
click at [158, 180] on img "View image gallery" at bounding box center [186, 186] width 296 height 192
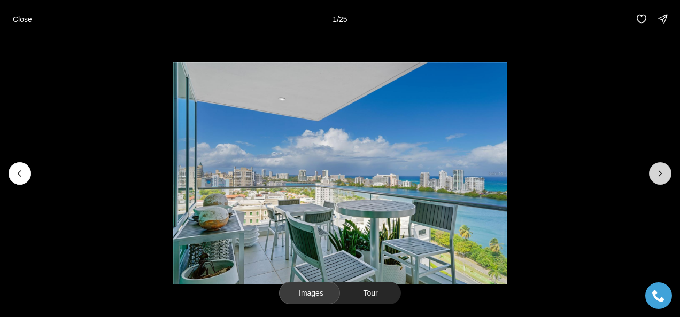
click at [663, 173] on icon "Next slide" at bounding box center [659, 173] width 11 height 11
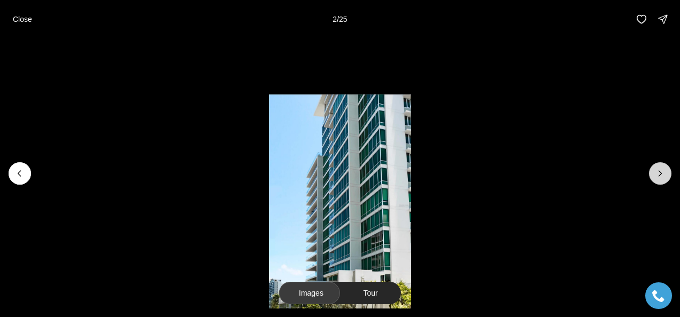
click at [663, 173] on icon "Next slide" at bounding box center [659, 173] width 11 height 11
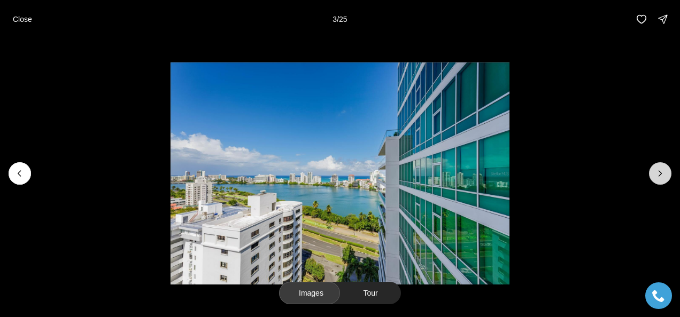
click at [663, 173] on icon "Next slide" at bounding box center [659, 173] width 11 height 11
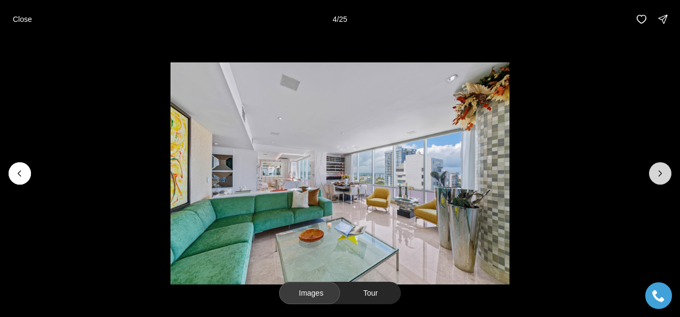
click at [663, 173] on icon "Next slide" at bounding box center [659, 173] width 11 height 11
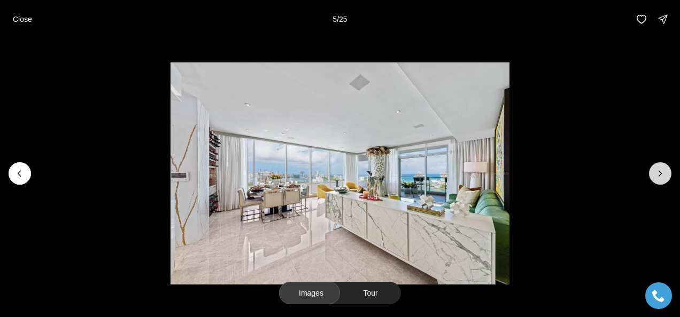
click at [663, 173] on icon "Next slide" at bounding box center [659, 173] width 11 height 11
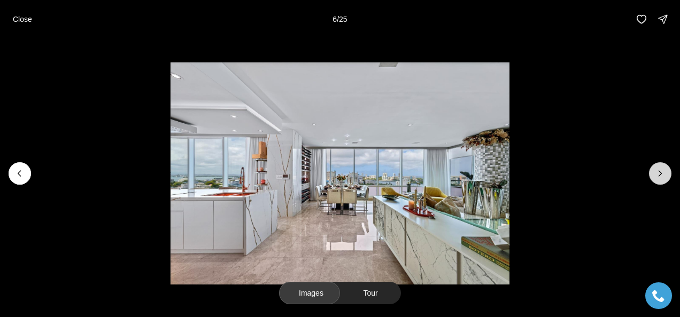
click at [663, 173] on icon "Next slide" at bounding box center [659, 173] width 11 height 11
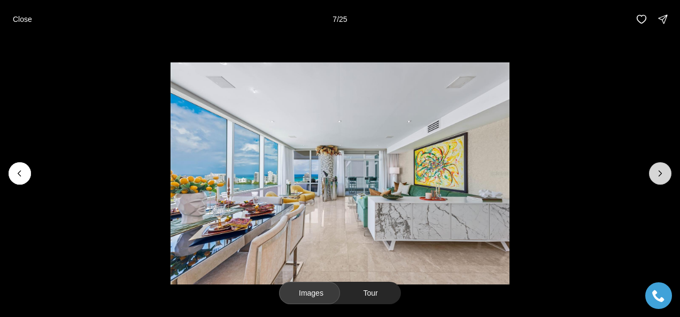
click at [663, 173] on icon "Next slide" at bounding box center [659, 173] width 11 height 11
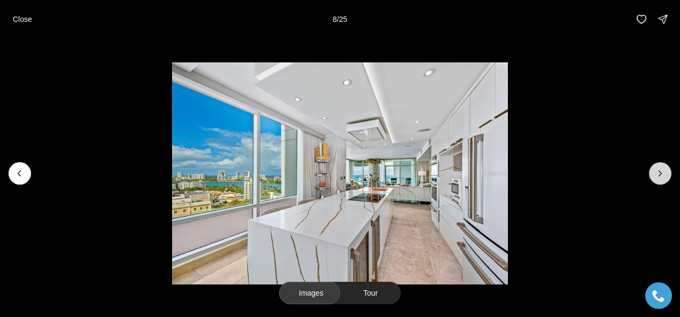
click at [663, 173] on icon "Next slide" at bounding box center [659, 173] width 11 height 11
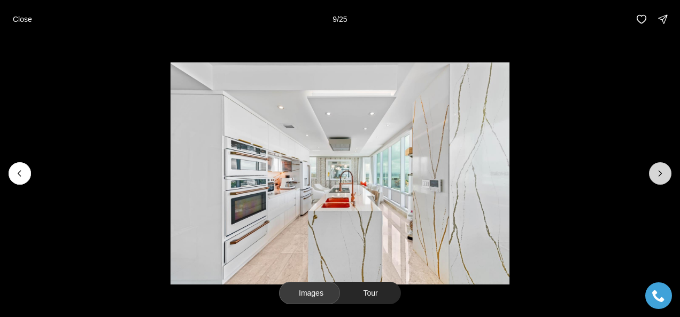
click at [663, 173] on icon "Next slide" at bounding box center [659, 173] width 11 height 11
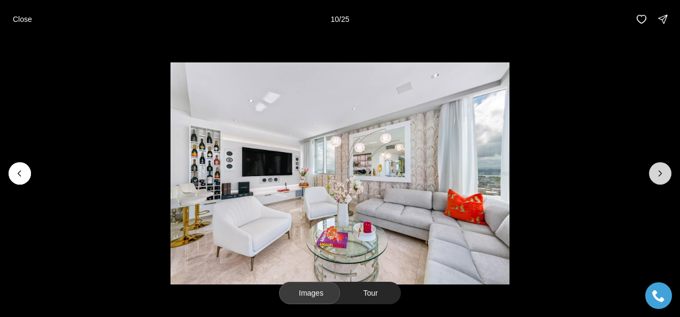
click at [663, 173] on icon "Next slide" at bounding box center [659, 173] width 11 height 11
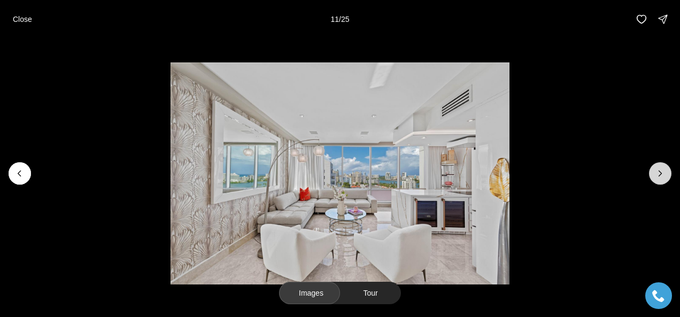
click at [663, 173] on icon "Next slide" at bounding box center [659, 173] width 11 height 11
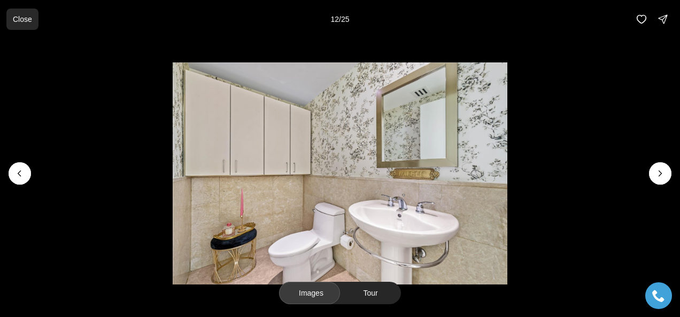
click at [14, 19] on p "Close" at bounding box center [22, 19] width 19 height 9
